Goal: Information Seeking & Learning: Find specific fact

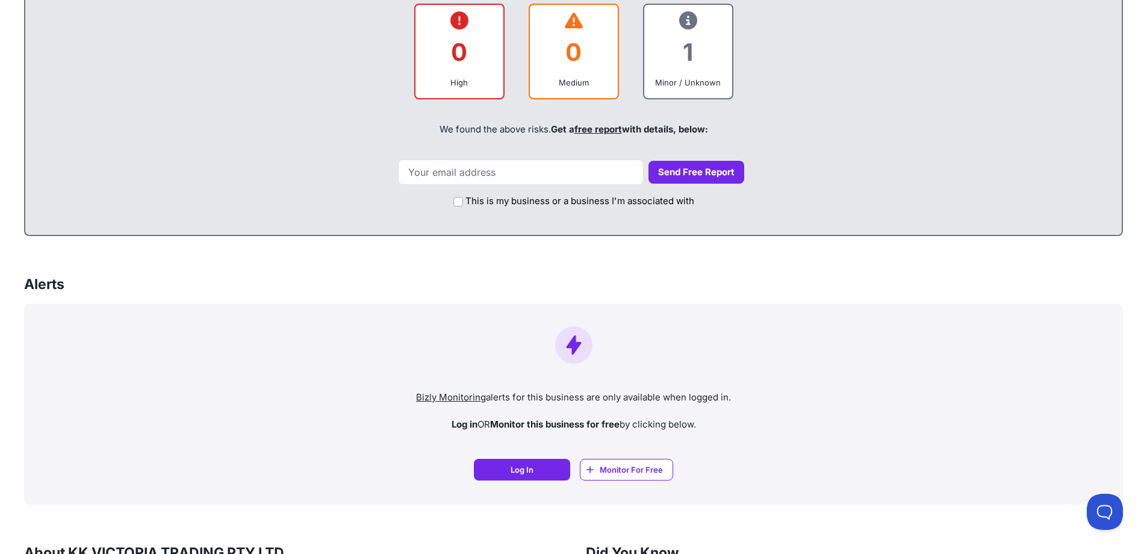
scroll to position [722, 0]
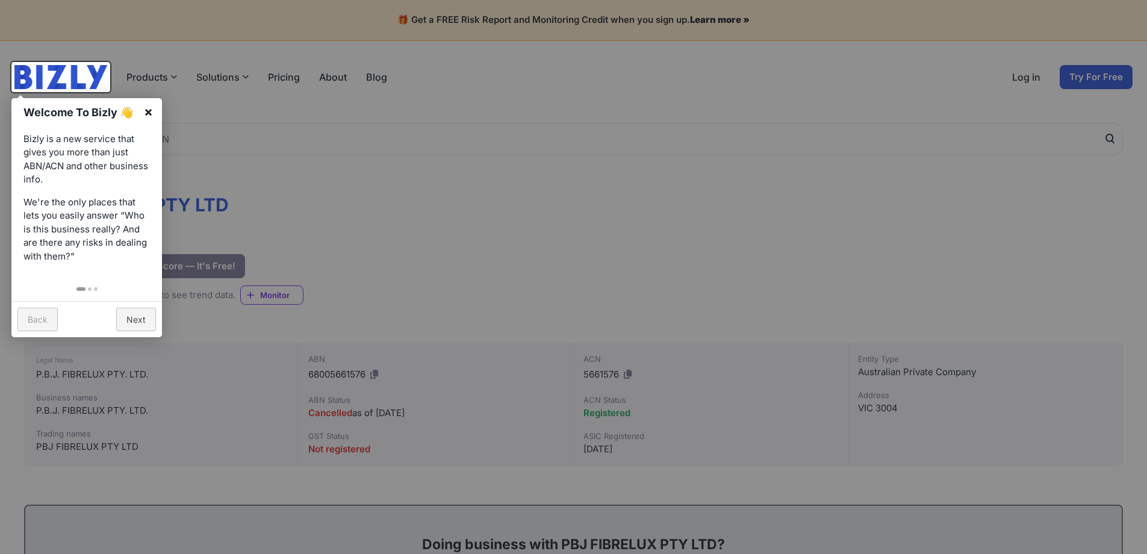
drag, startPoint x: 148, startPoint y: 110, endPoint x: 332, endPoint y: 175, distance: 195.3
click at [149, 110] on link "×" at bounding box center [148, 111] width 27 height 27
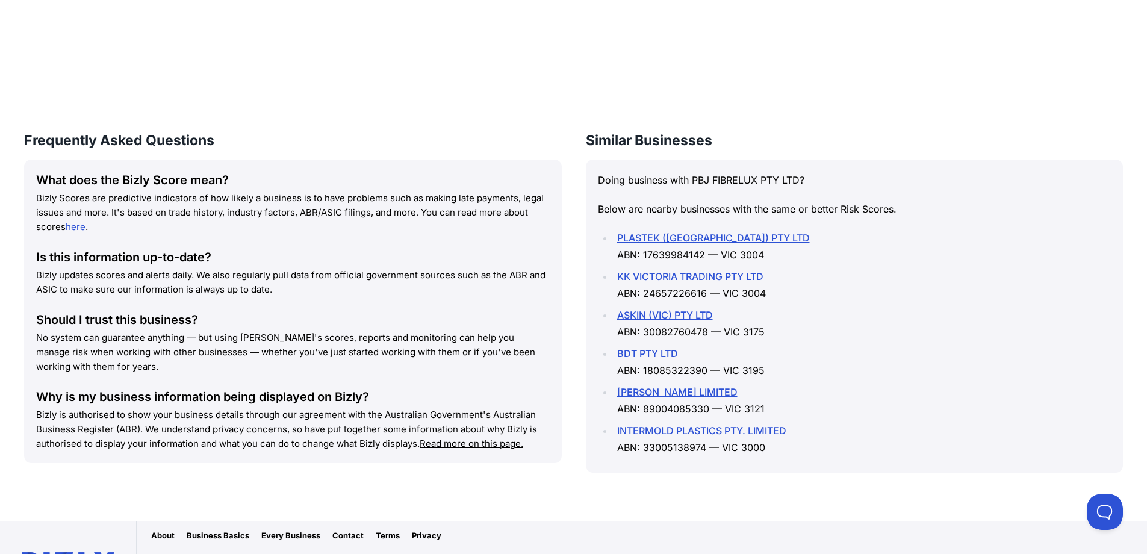
click at [676, 271] on link "KK VICTORIA TRADING PTY LTD" at bounding box center [690, 276] width 146 height 12
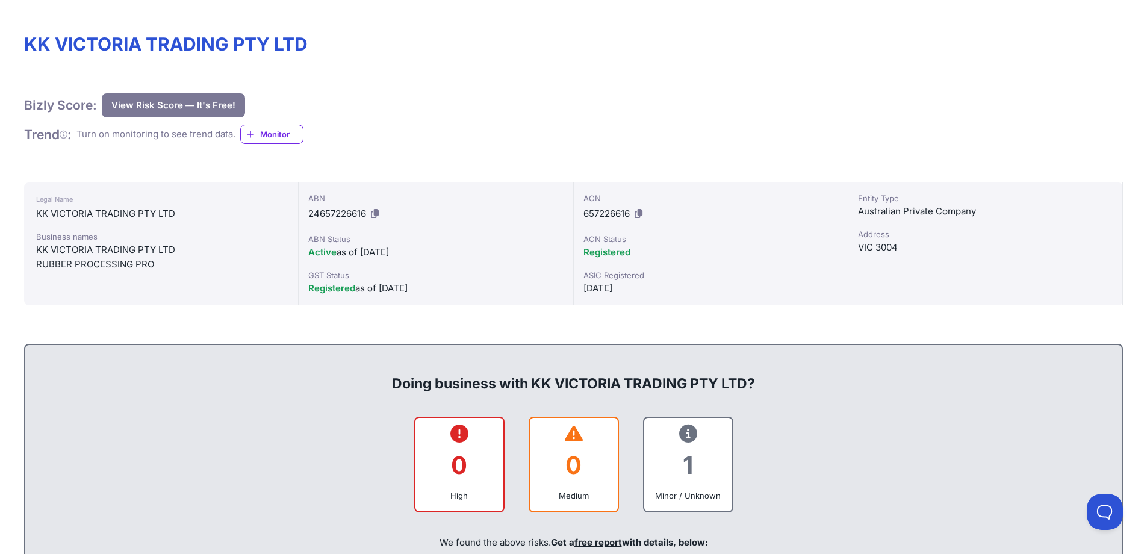
scroll to position [72, 0]
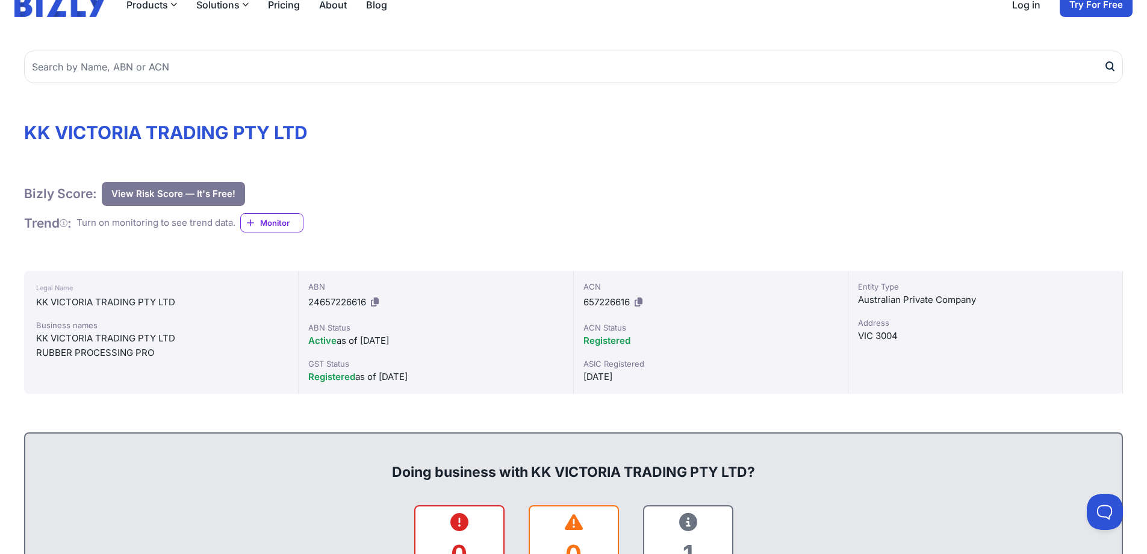
click at [37, 139] on h1 "KK VICTORIA TRADING PTY LTD" at bounding box center [573, 133] width 1098 height 22
drag, startPoint x: 37, startPoint y: 139, endPoint x: 281, endPoint y: 139, distance: 244.4
click at [281, 139] on h1 "KK VICTORIA TRADING PTY LTD" at bounding box center [573, 133] width 1098 height 22
copy h1 "KK VICTORIA TRADING PTY LTD"
